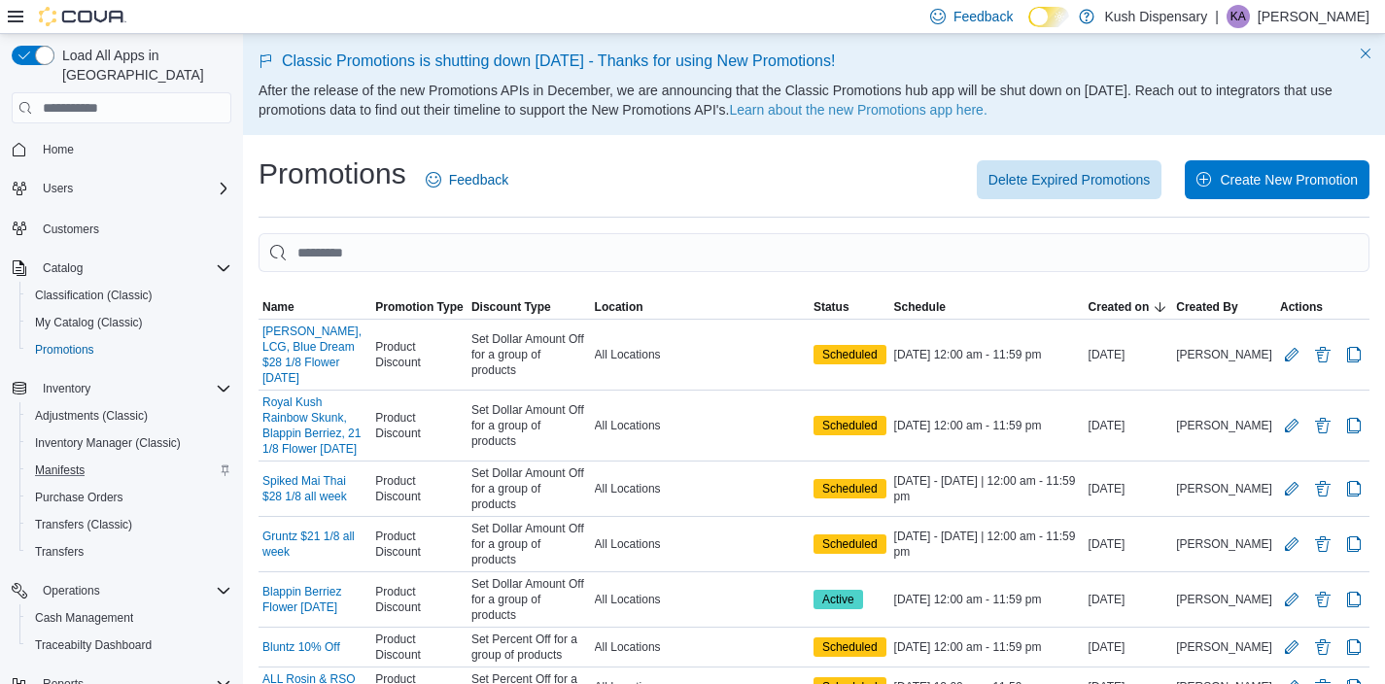
scroll to position [215, 0]
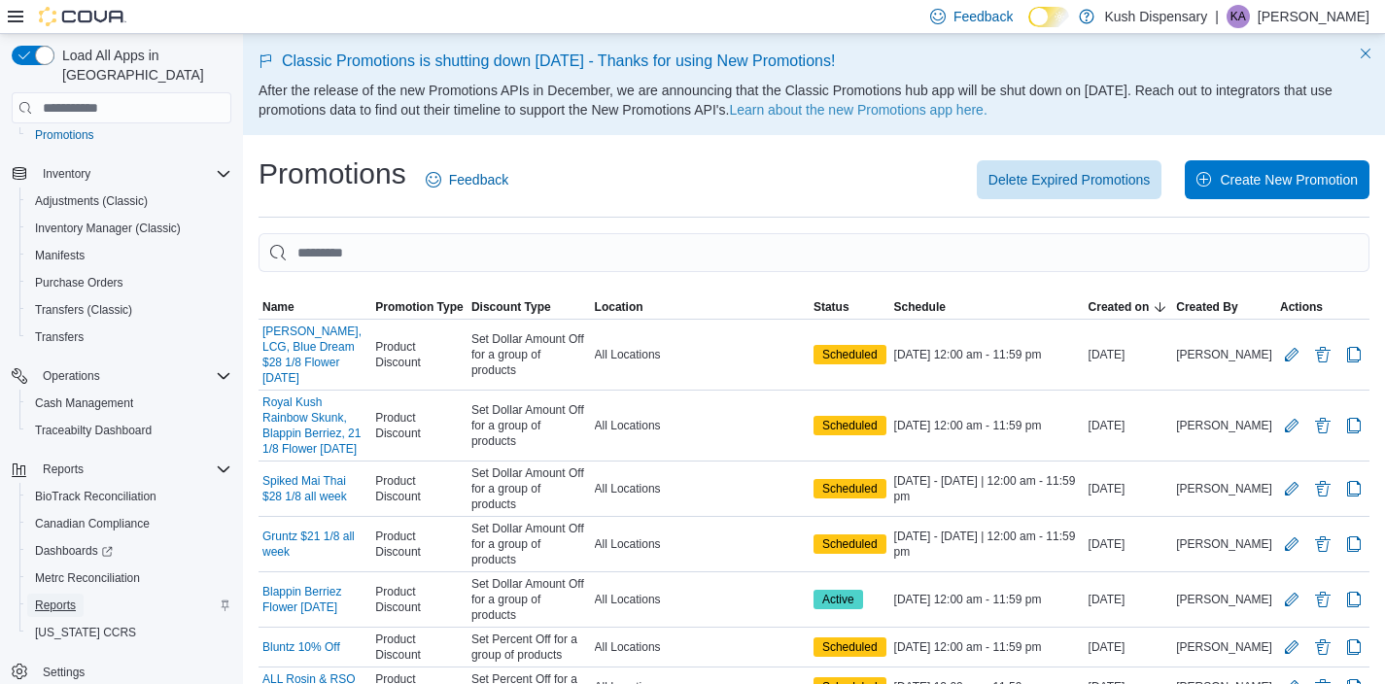
click at [63, 598] on span "Reports" at bounding box center [55, 606] width 41 height 16
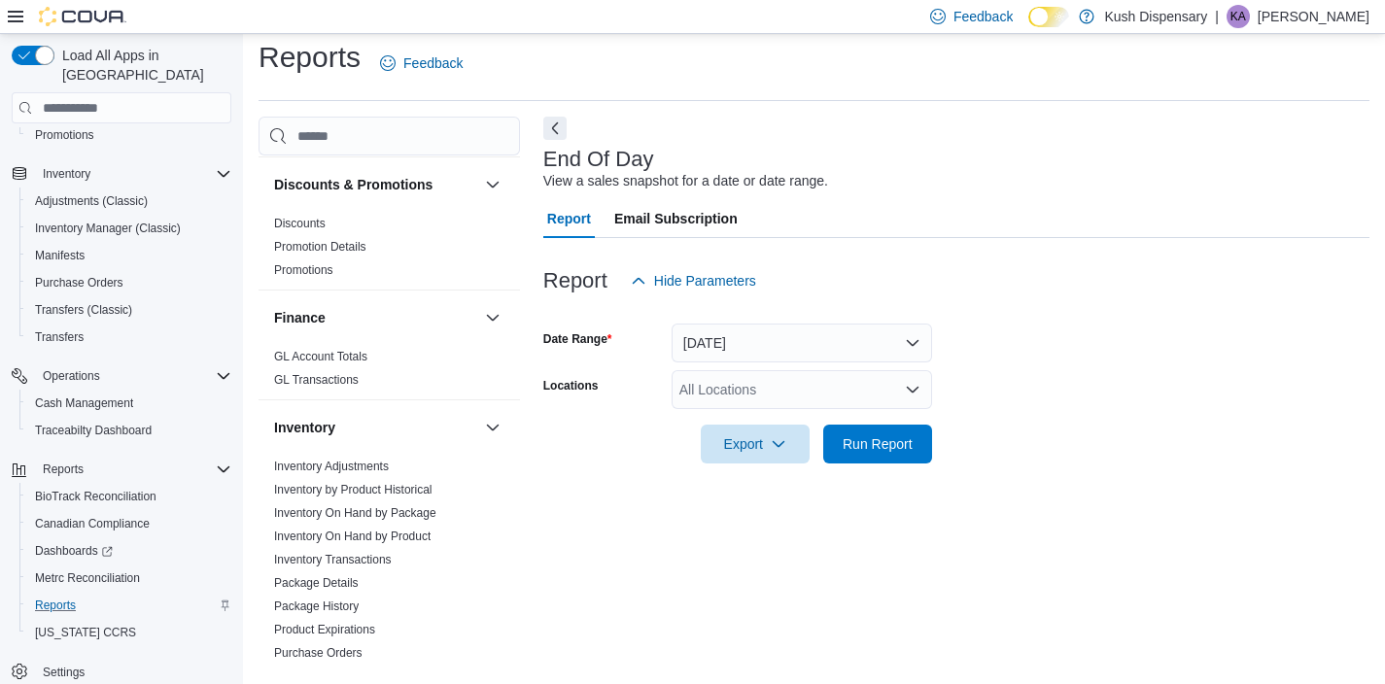
scroll to position [373, 0]
click at [376, 537] on link "Inventory On Hand by Product" at bounding box center [352, 538] width 156 height 14
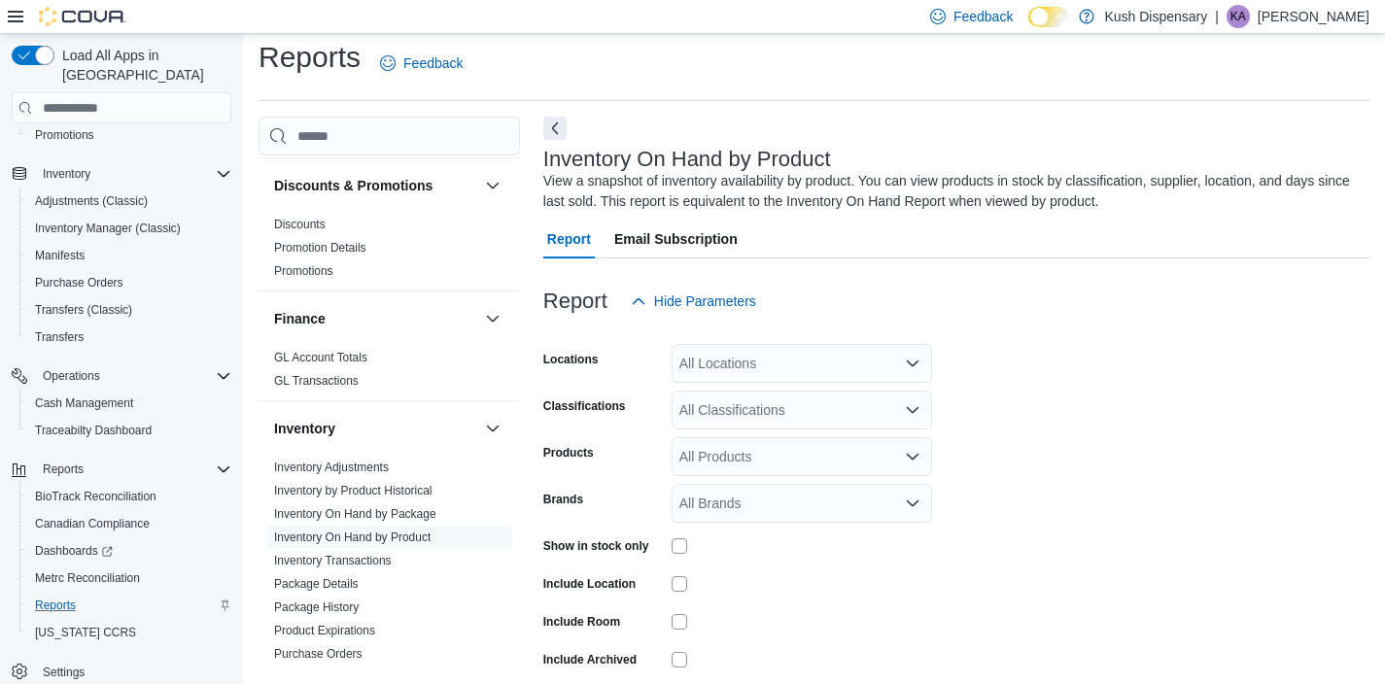
scroll to position [65, 0]
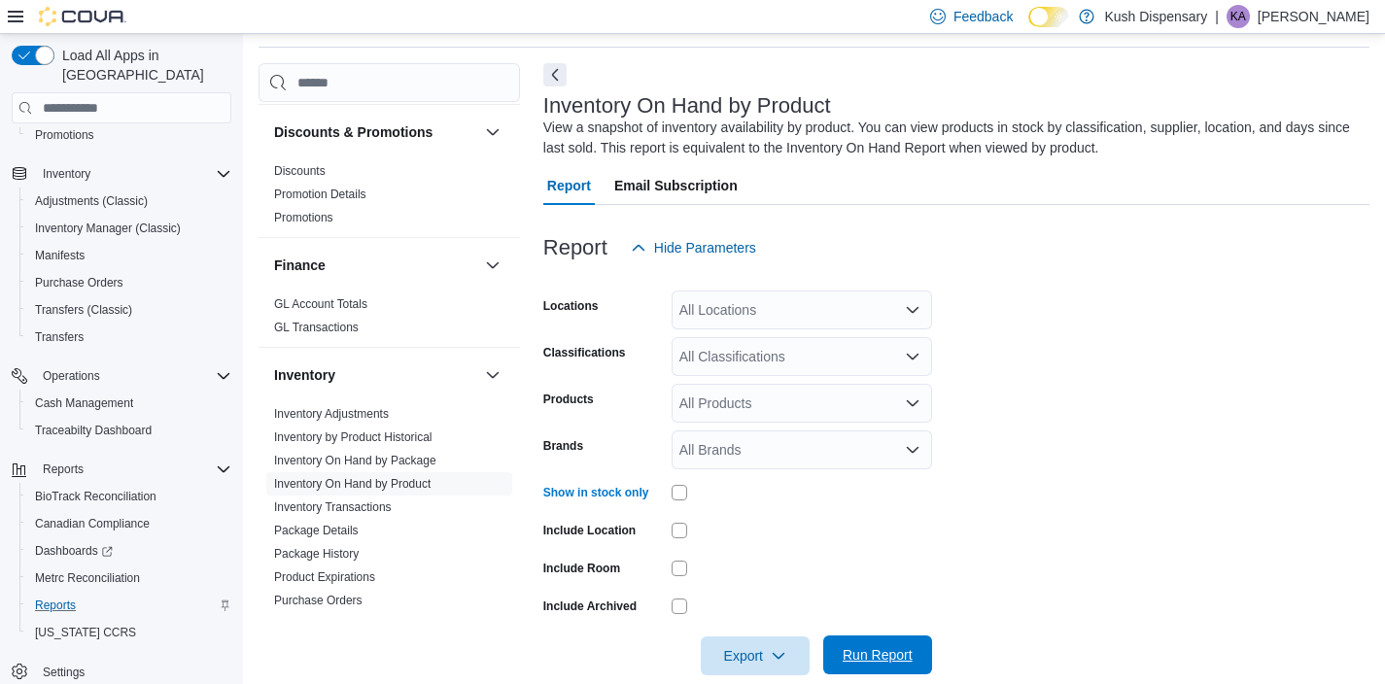
click at [884, 661] on span "Run Report" at bounding box center [878, 654] width 70 height 19
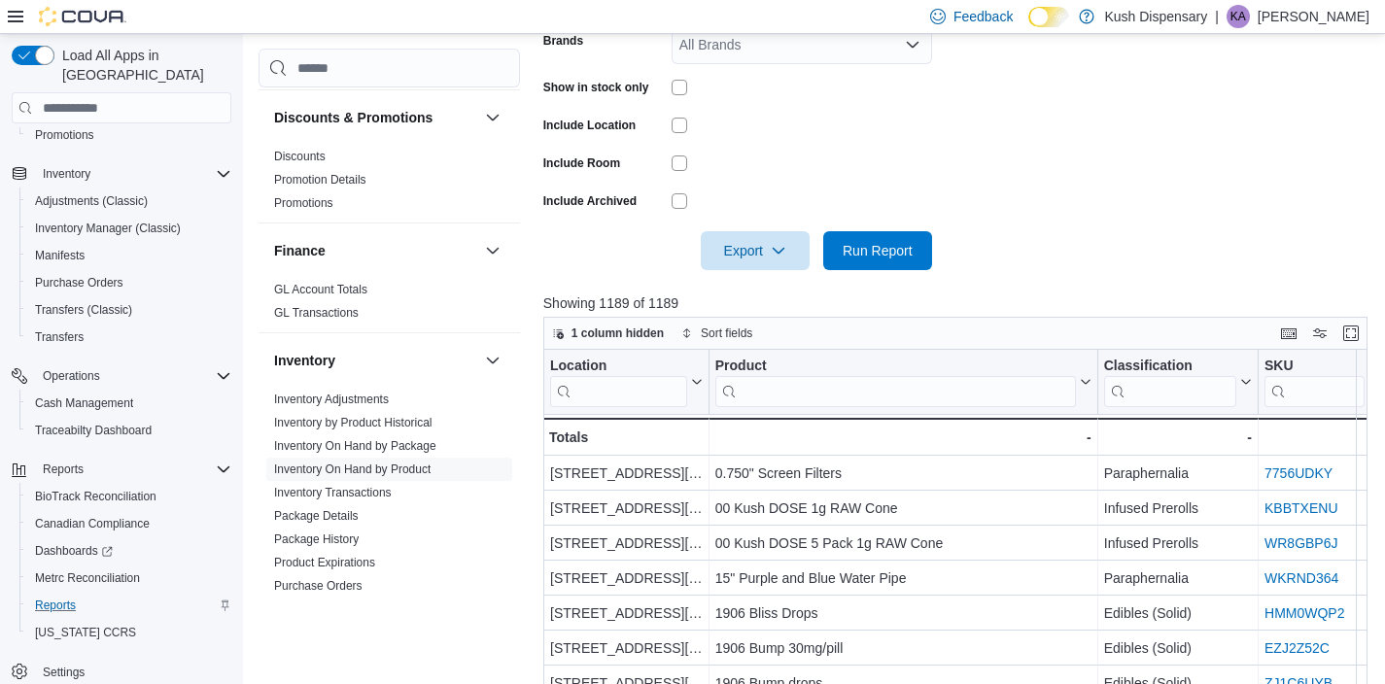
scroll to position [503, 0]
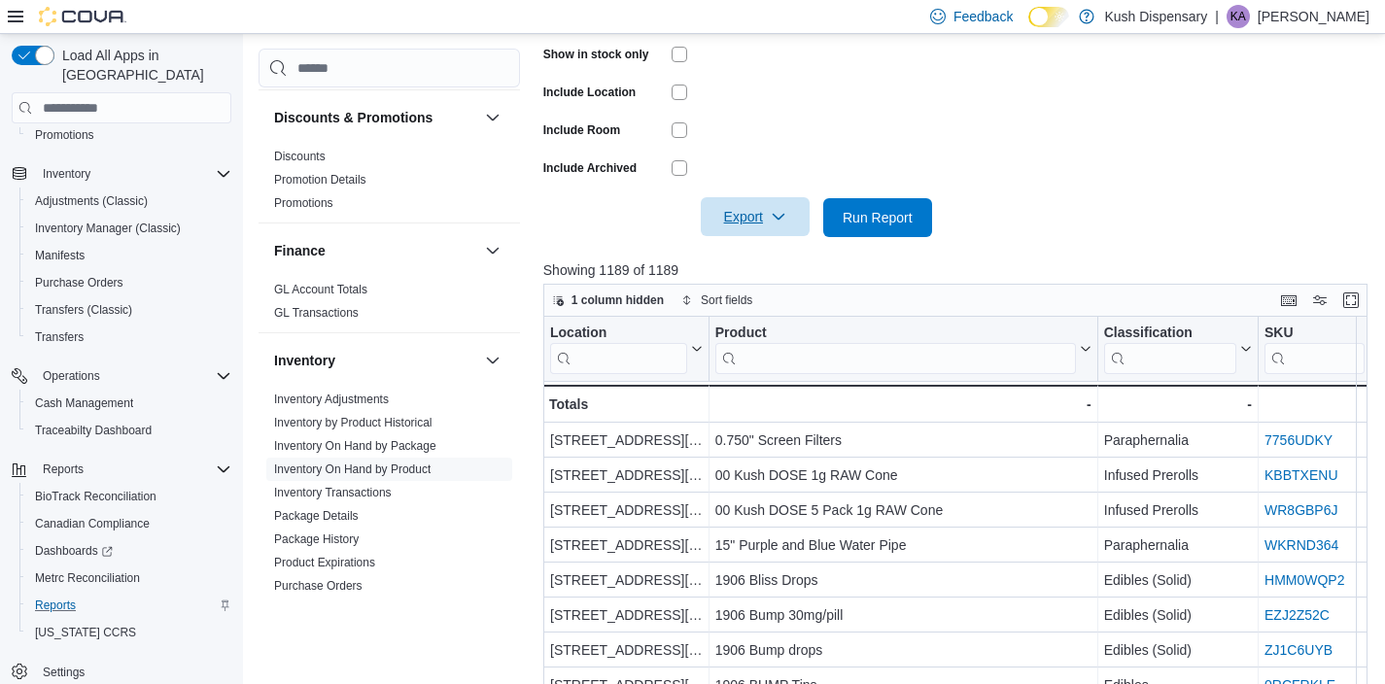
click at [773, 220] on icon "button" at bounding box center [779, 217] width 16 height 16
click at [784, 260] on span "Export to Excel" at bounding box center [755, 257] width 87 height 16
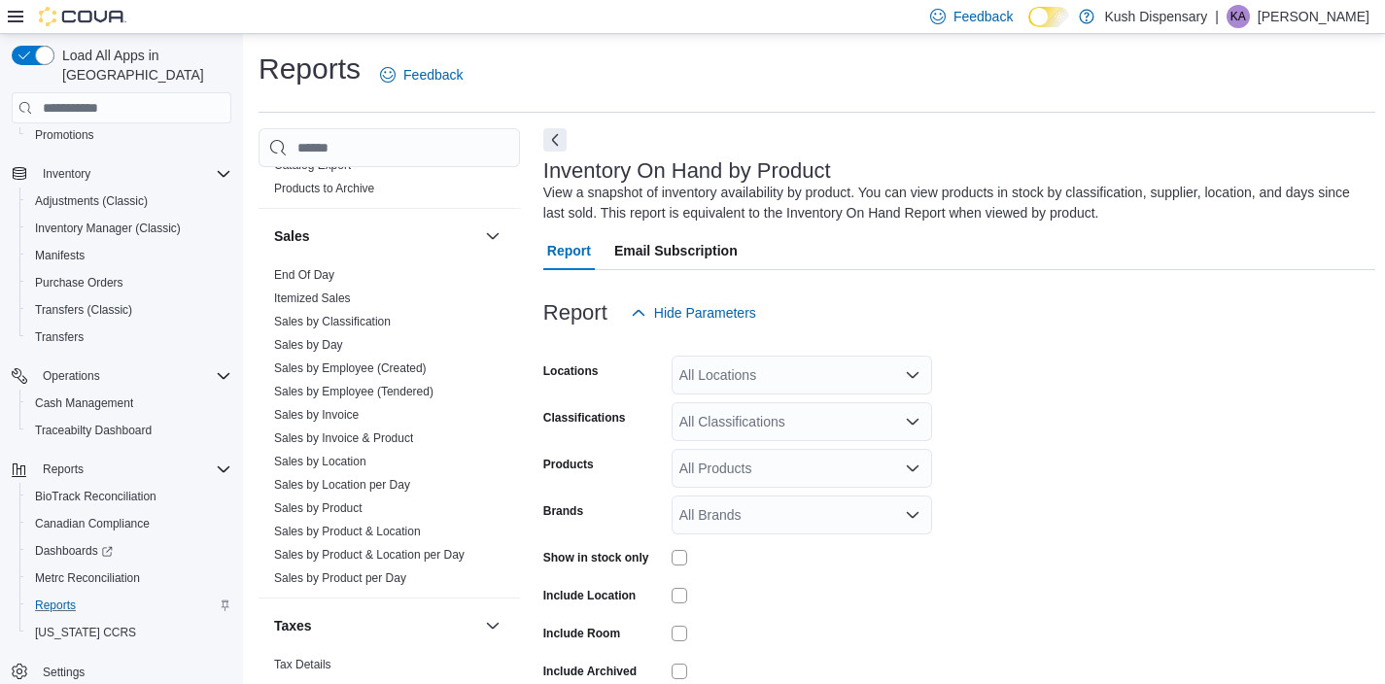
scroll to position [1291, 0]
click at [385, 431] on link "Sales by Invoice & Product" at bounding box center [343, 438] width 139 height 14
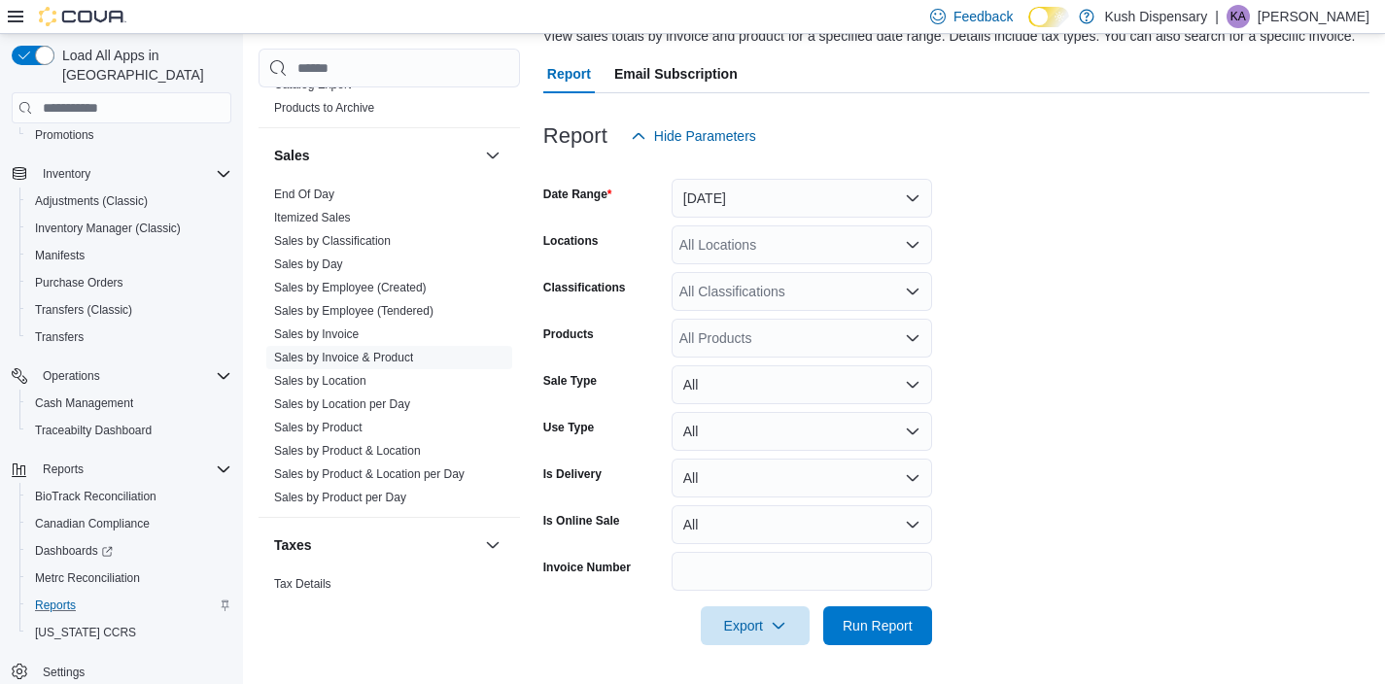
scroll to position [177, 0]
click at [783, 186] on button "[DATE]" at bounding box center [802, 198] width 260 height 39
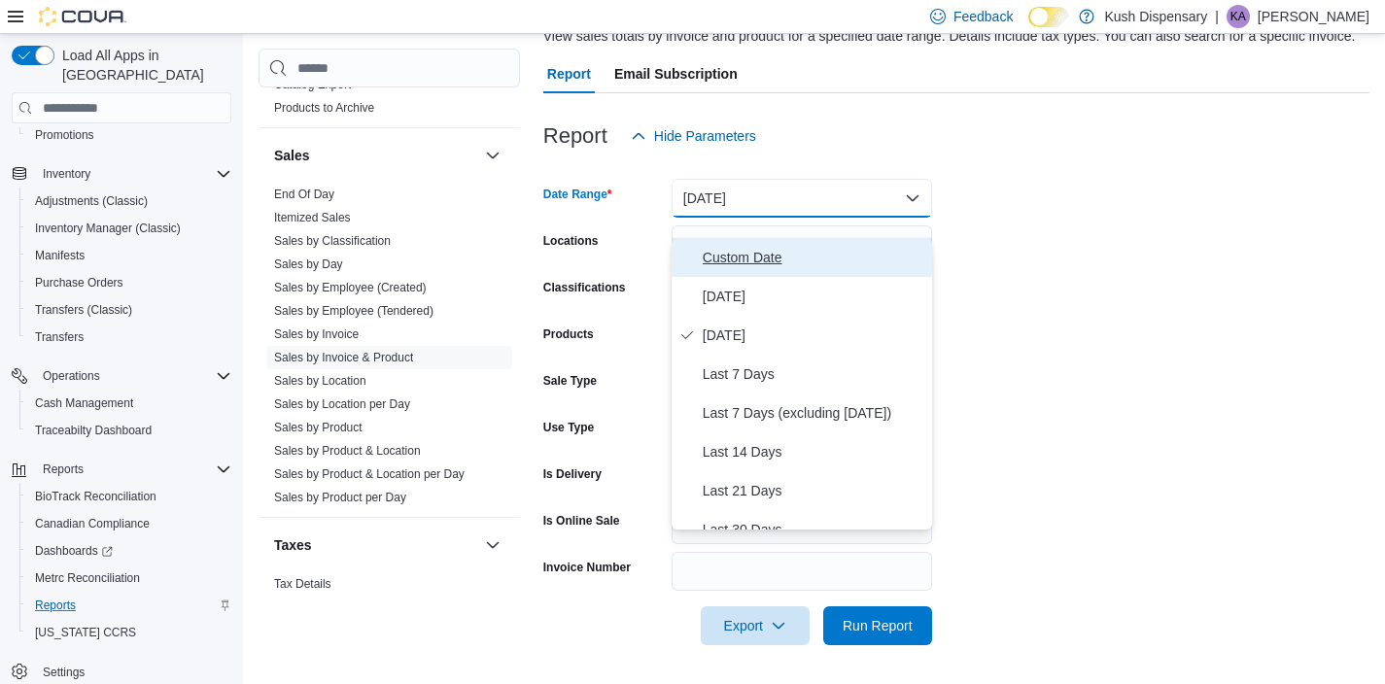
click at [769, 246] on span "Custom Date" at bounding box center [814, 257] width 222 height 23
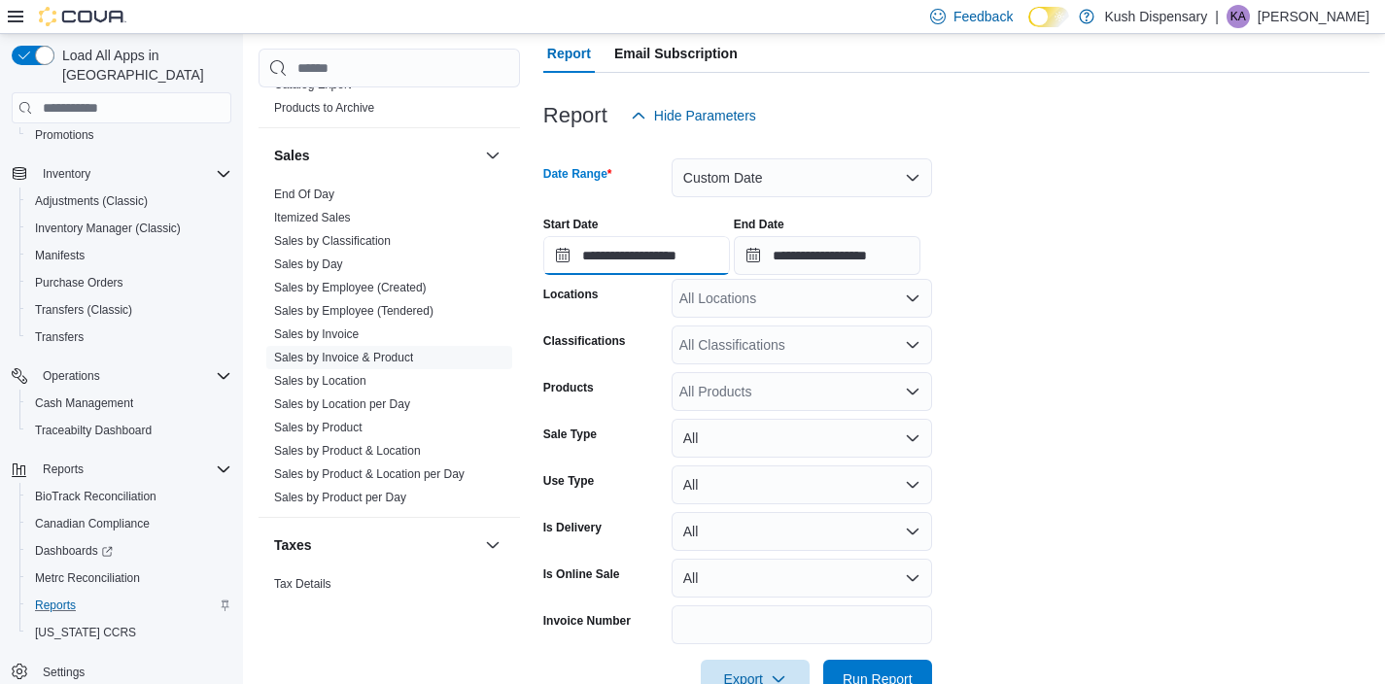
click at [692, 275] on input "**********" at bounding box center [636, 255] width 187 height 39
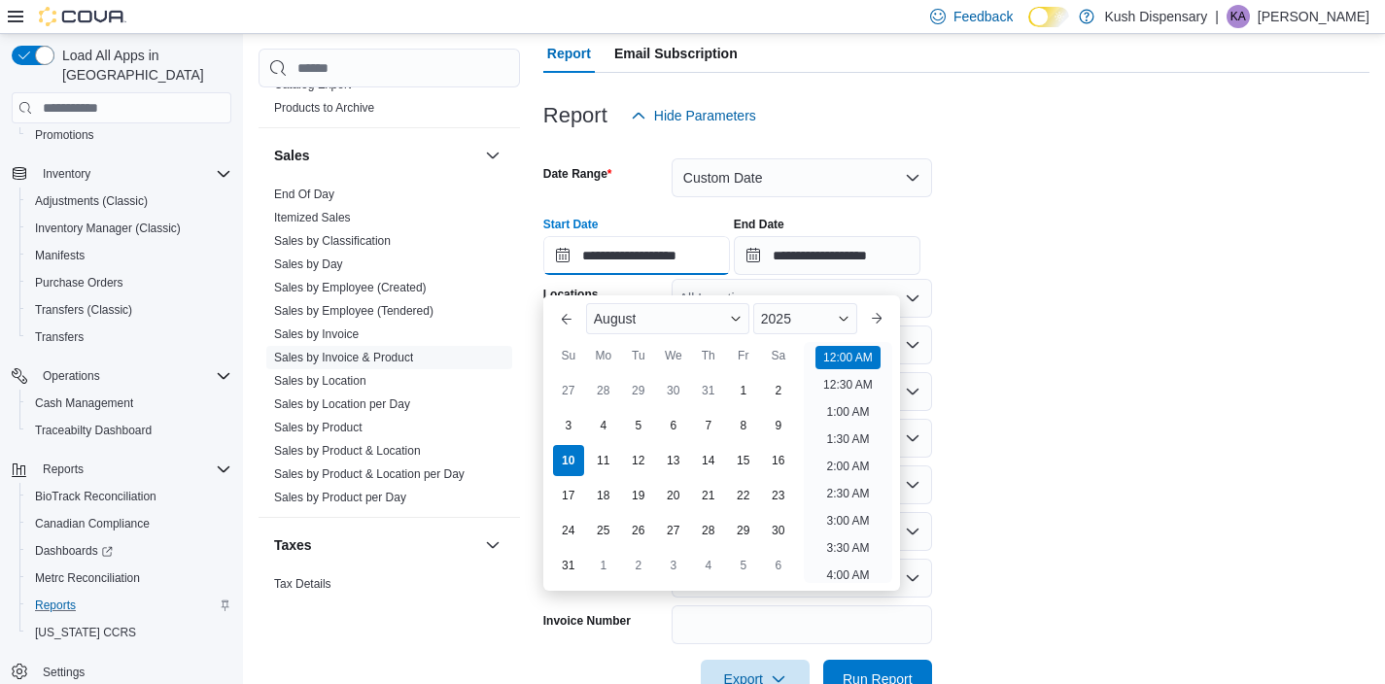
scroll to position [60, 0]
click at [569, 317] on button "Previous Month" at bounding box center [566, 318] width 31 height 31
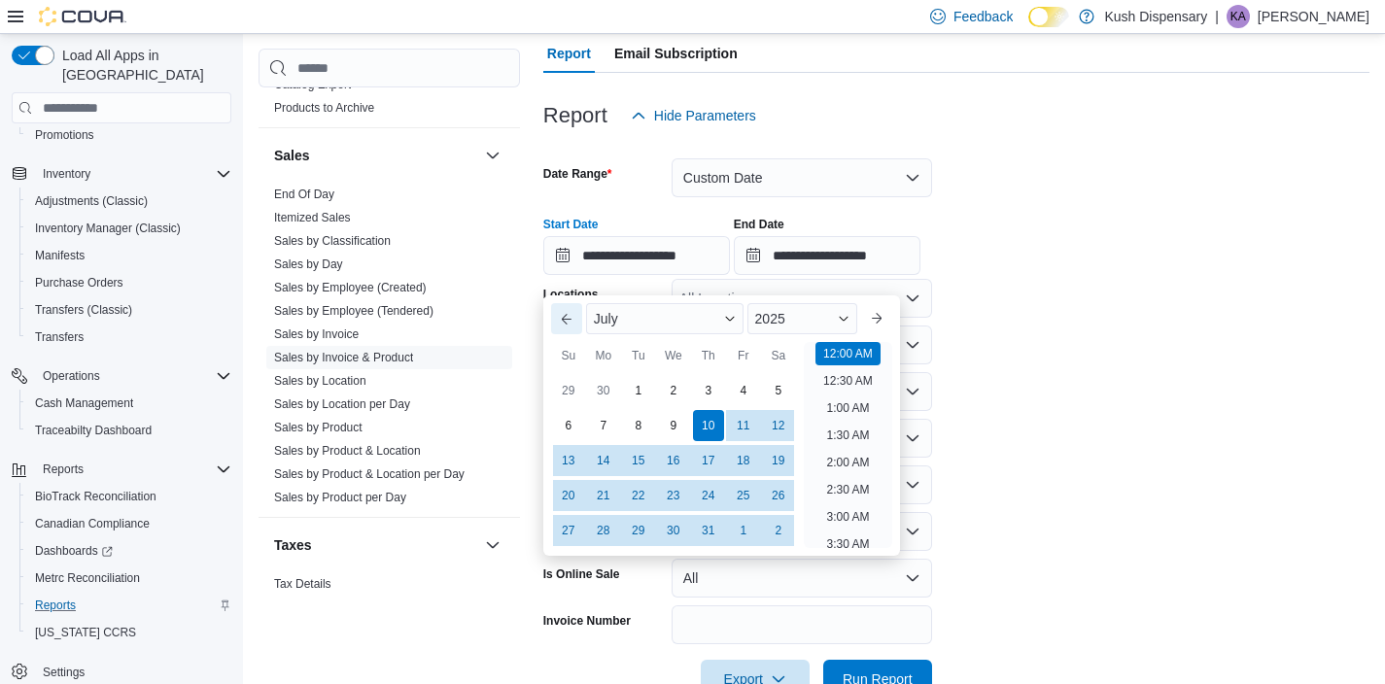
click at [569, 317] on button "Previous Month" at bounding box center [566, 318] width 31 height 31
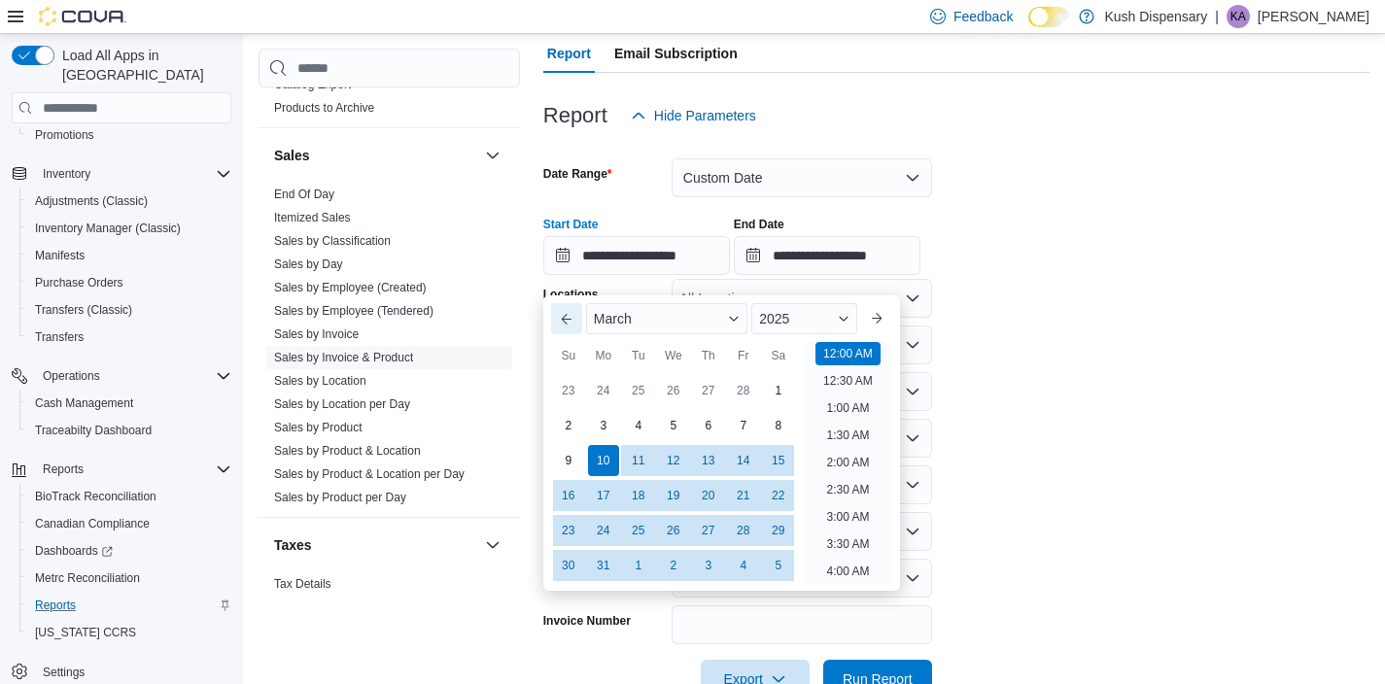
click at [569, 317] on button "Previous Month" at bounding box center [566, 318] width 31 height 31
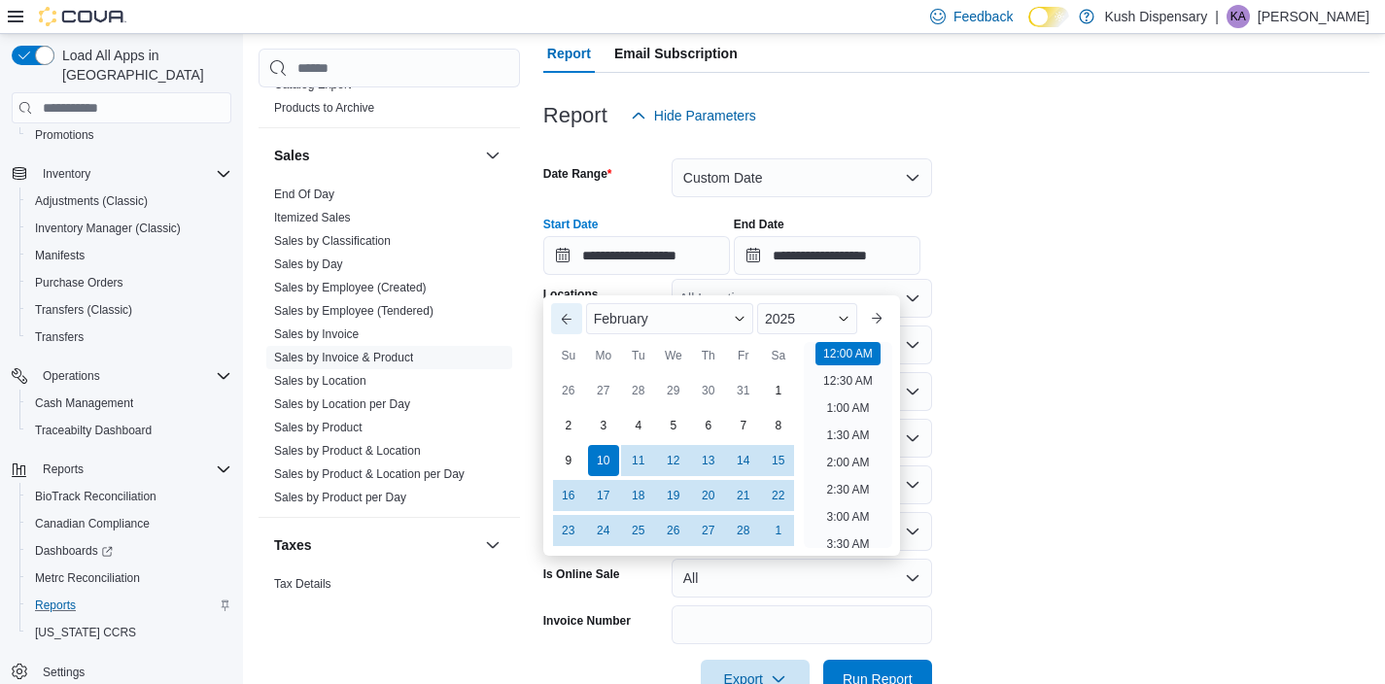
click at [569, 317] on button "Previous Month" at bounding box center [566, 318] width 31 height 31
click at [676, 389] on div "1" at bounding box center [673, 391] width 34 height 34
type input "**********"
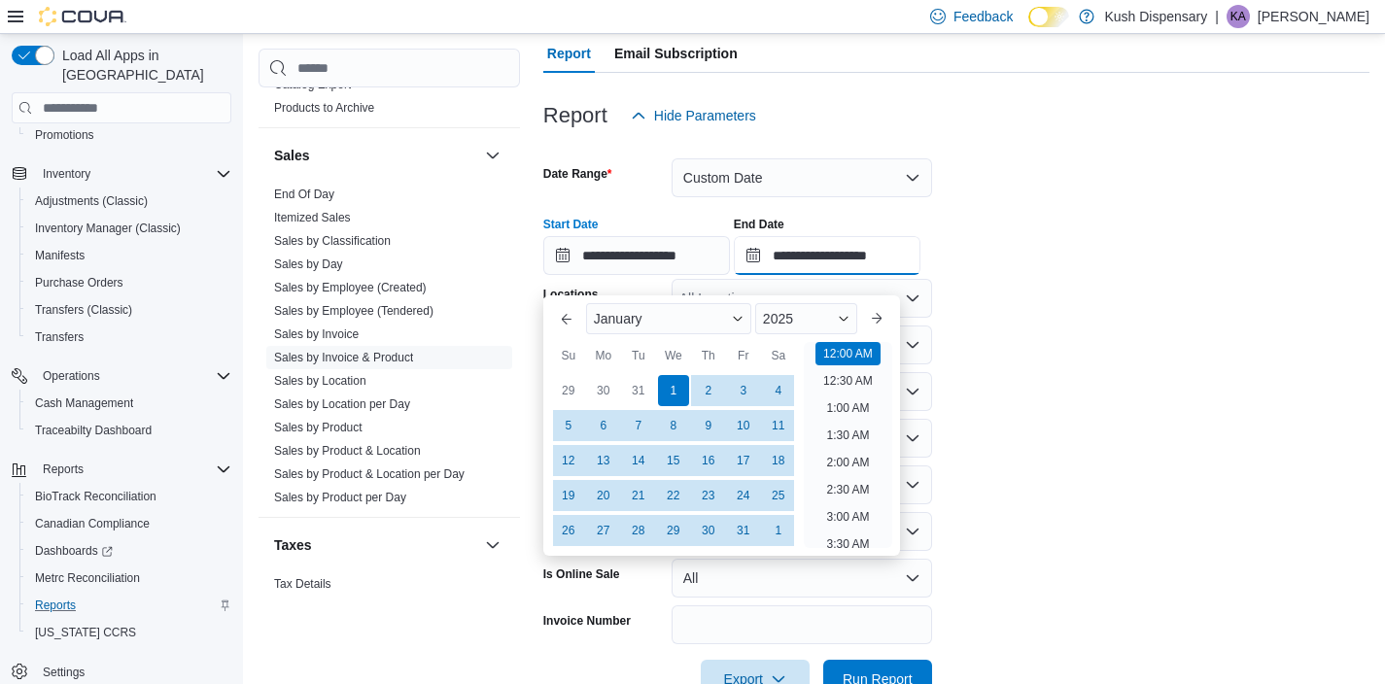
click at [855, 275] on input "**********" at bounding box center [827, 255] width 187 height 39
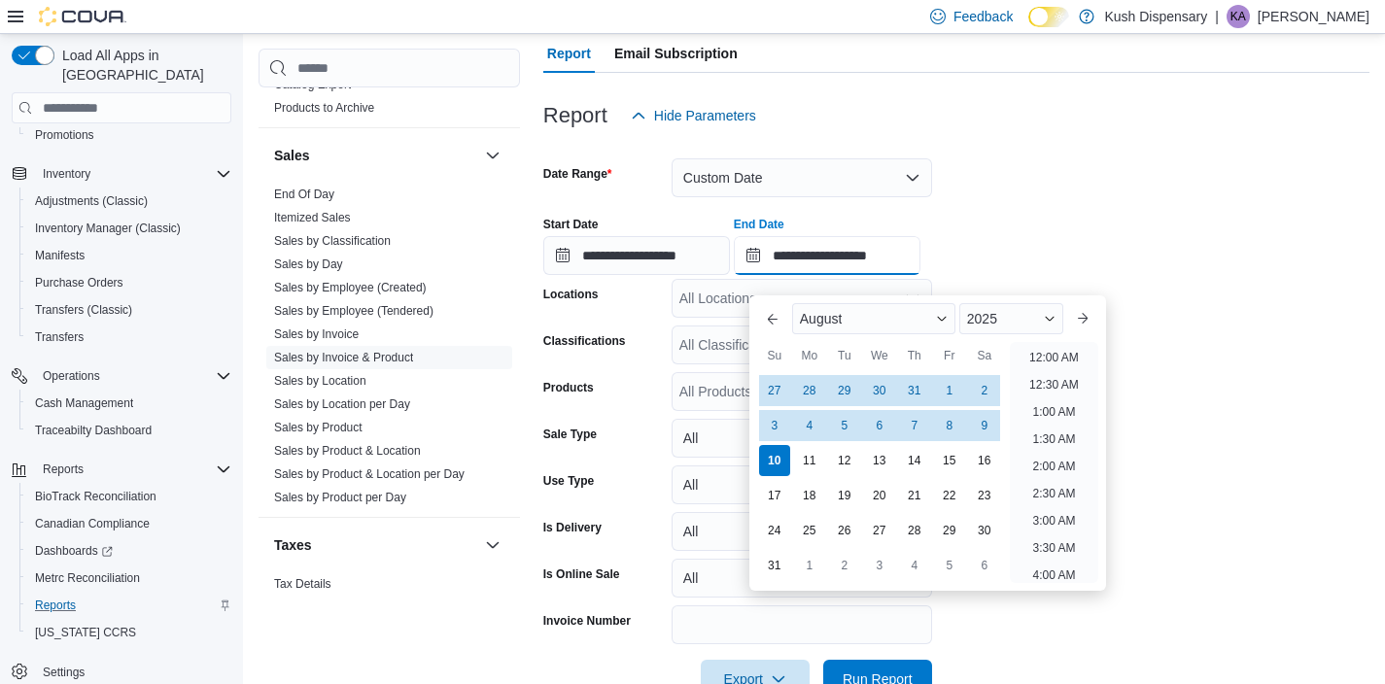
scroll to position [1069, 0]
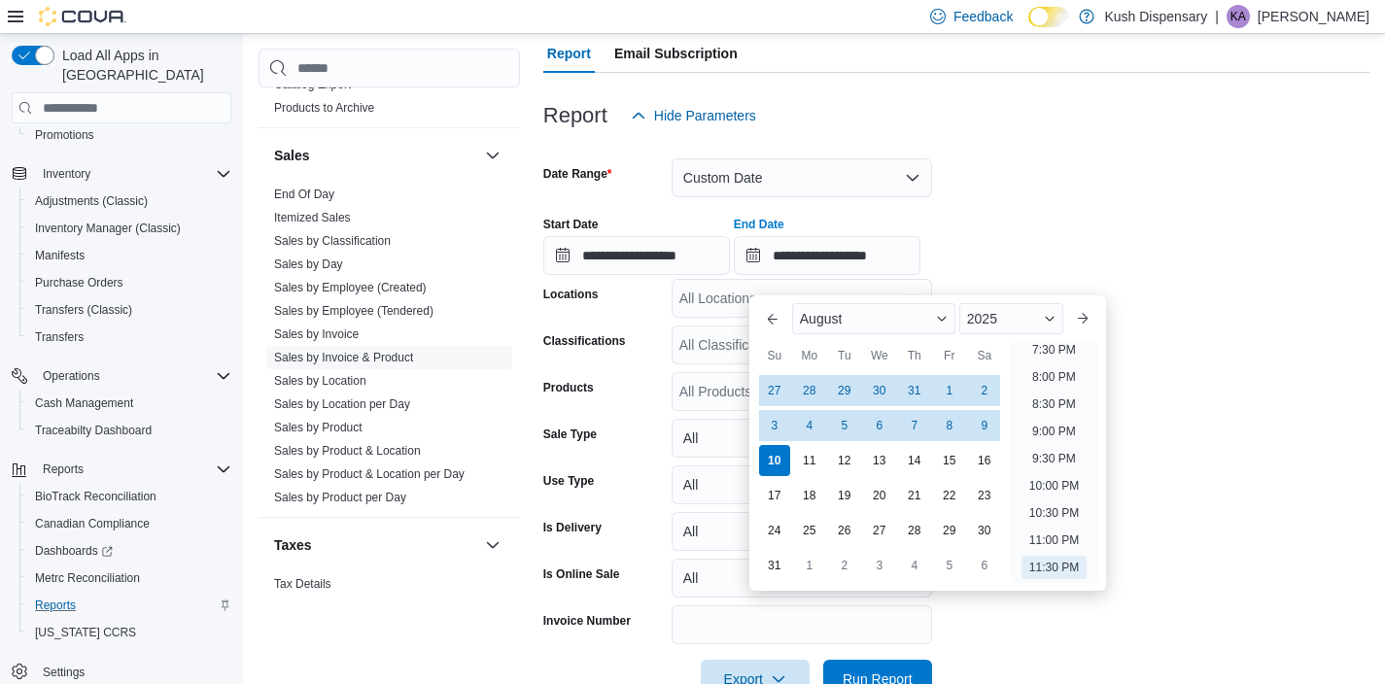
click at [1079, 207] on form "**********" at bounding box center [956, 417] width 826 height 564
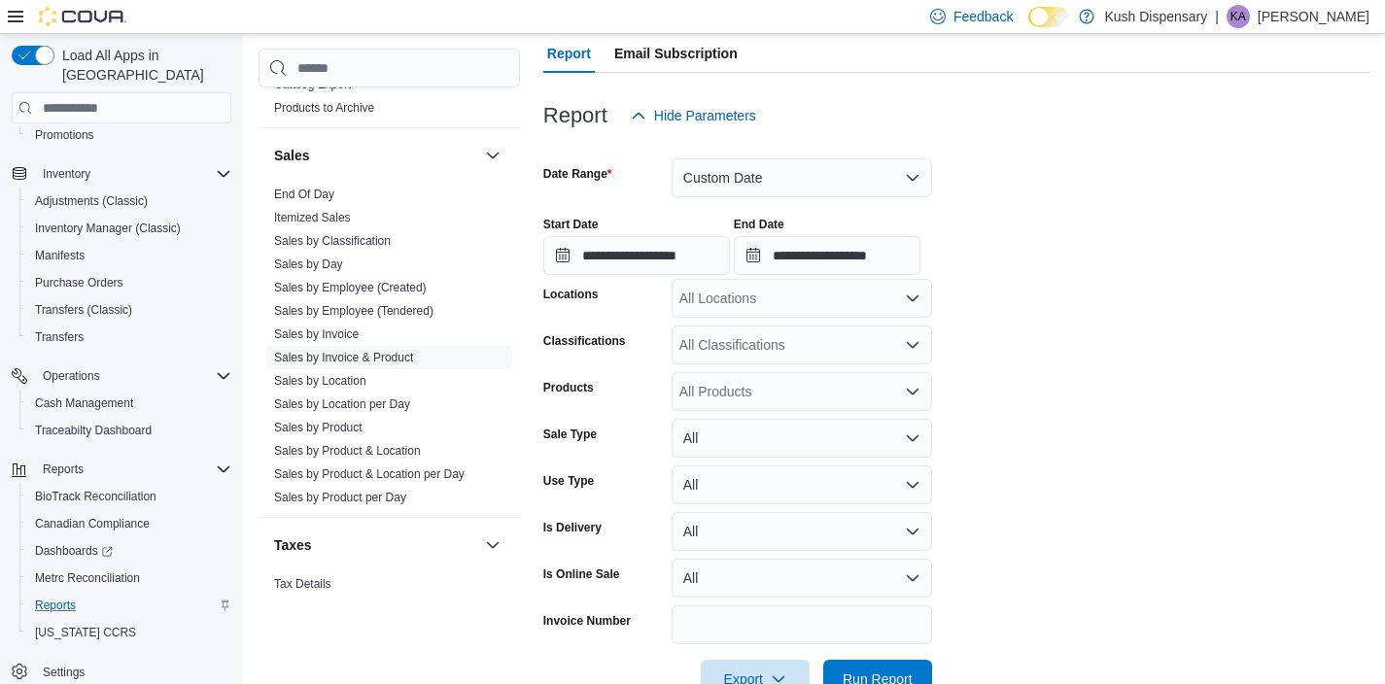
scroll to position [251, 0]
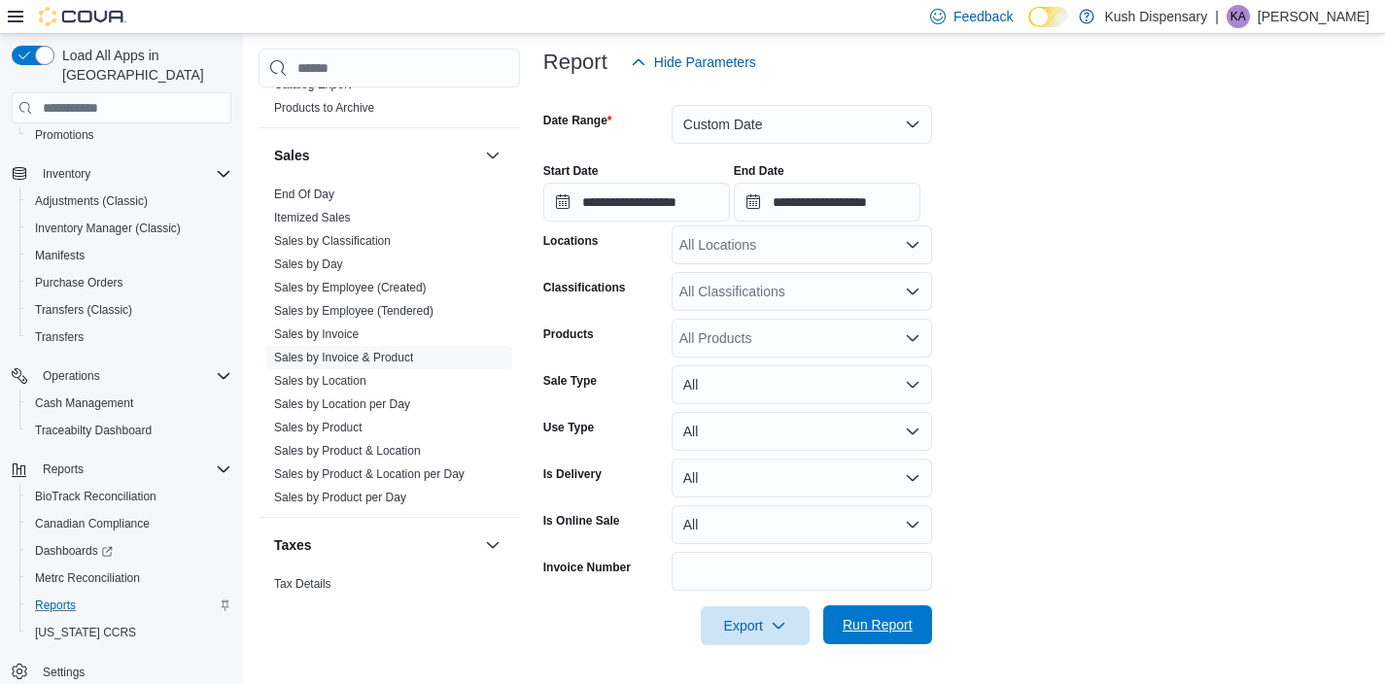
click at [875, 624] on span "Run Report" at bounding box center [878, 624] width 70 height 19
